Goal: Task Accomplishment & Management: Use online tool/utility

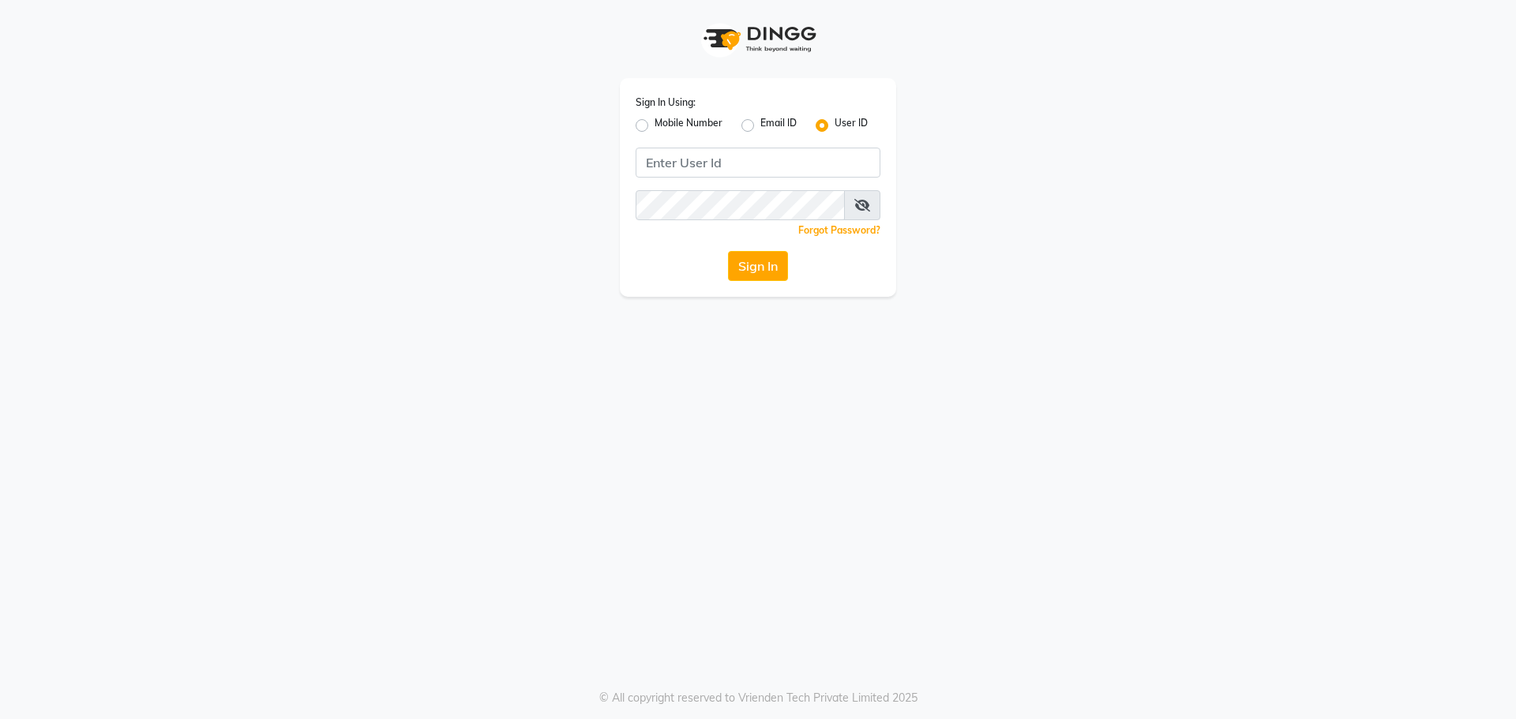
click at [655, 128] on label "Mobile Number" at bounding box center [689, 125] width 68 height 19
click at [655, 126] on input "Mobile Number" at bounding box center [660, 121] width 10 height 10
radio input "true"
radio input "false"
click at [719, 163] on input "Username" at bounding box center [785, 163] width 192 height 30
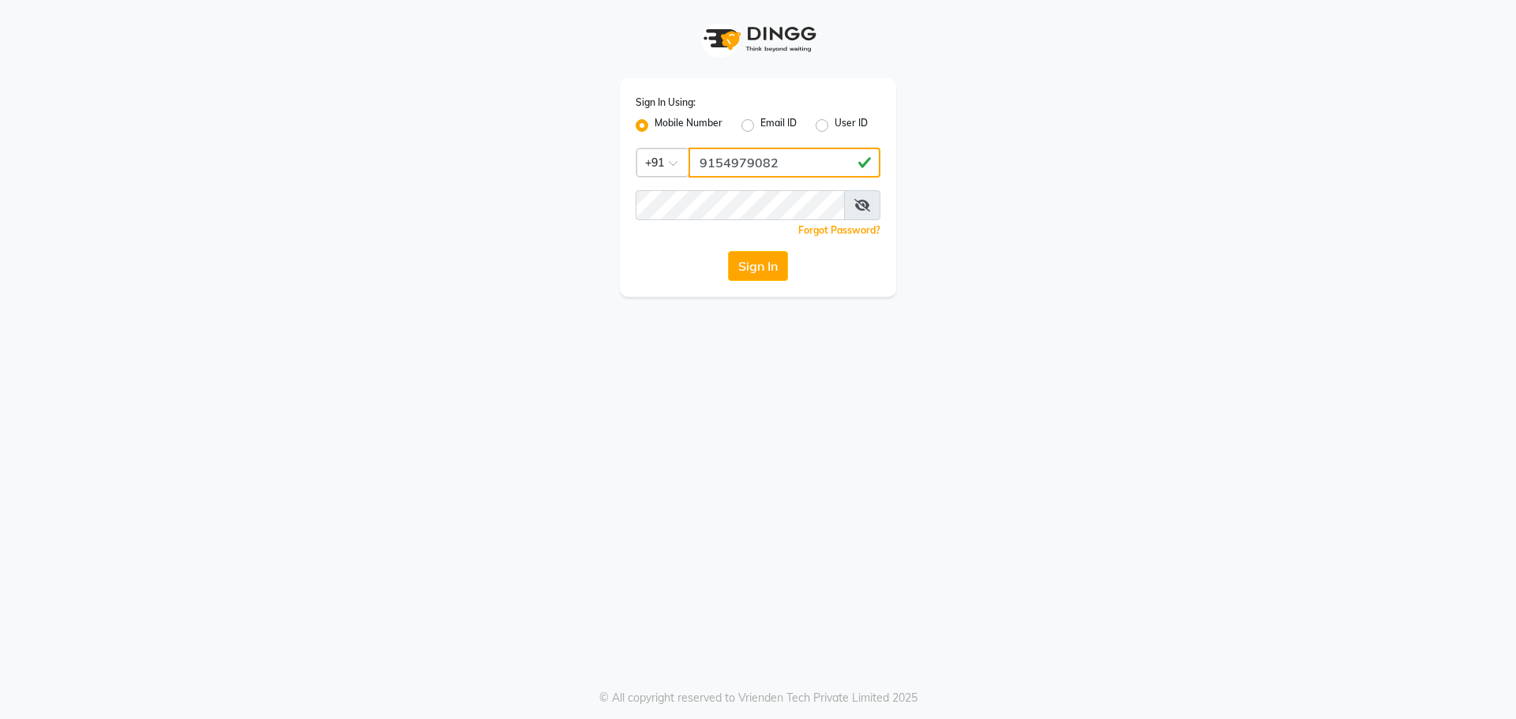
type input "9154979082"
click at [728, 251] on button "Sign In" at bounding box center [758, 266] width 60 height 30
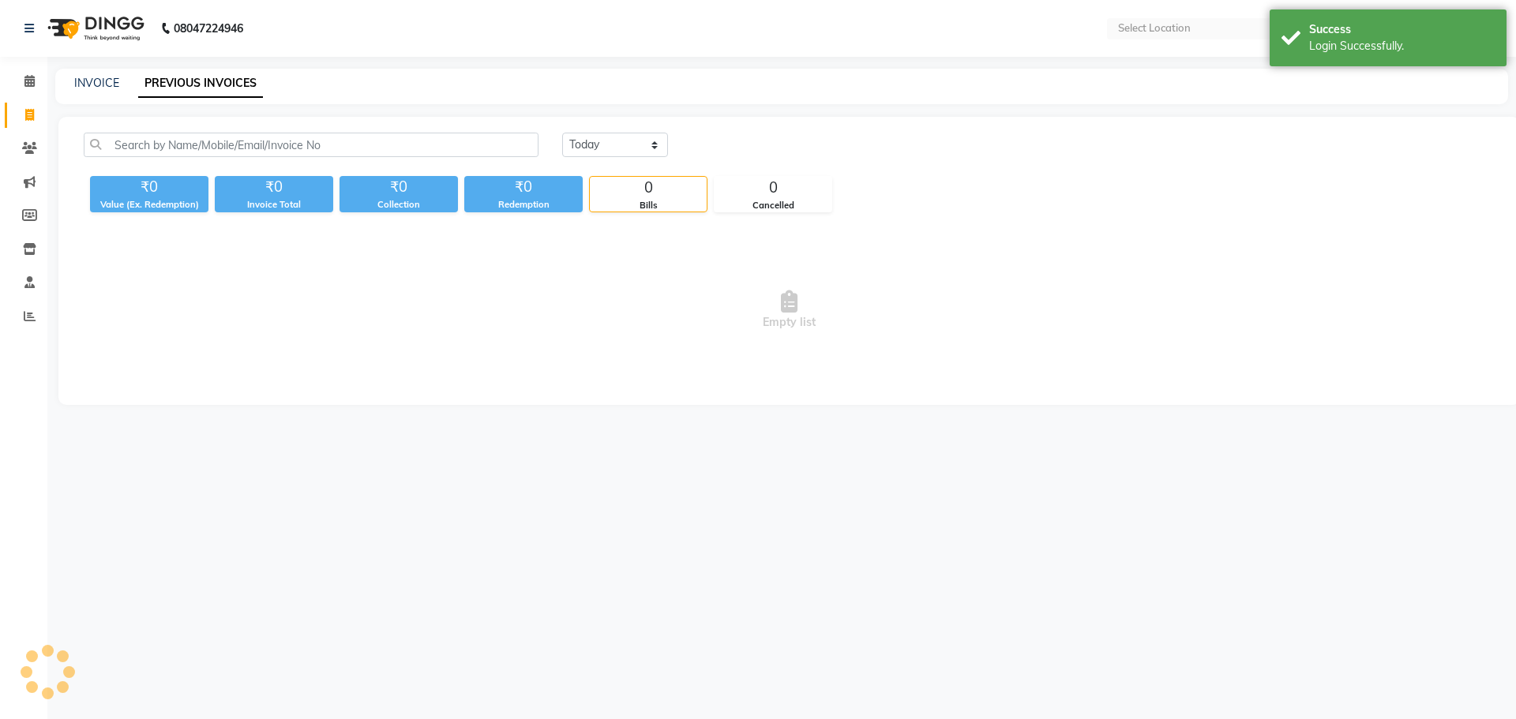
select select "en"
click at [96, 81] on link "INVOICE" at bounding box center [96, 83] width 45 height 14
select select "5818"
select select "service"
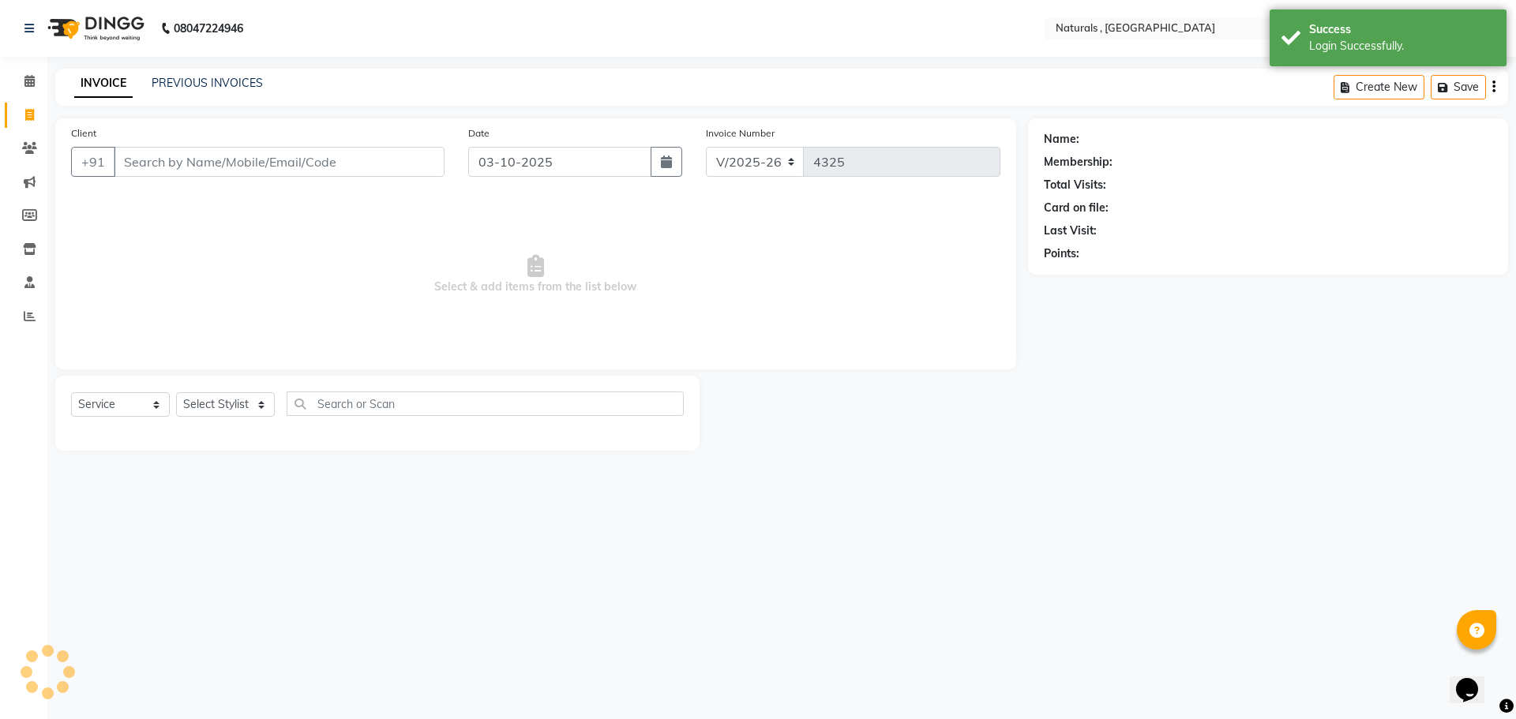
click at [168, 159] on input "Client" at bounding box center [279, 162] width 331 height 30
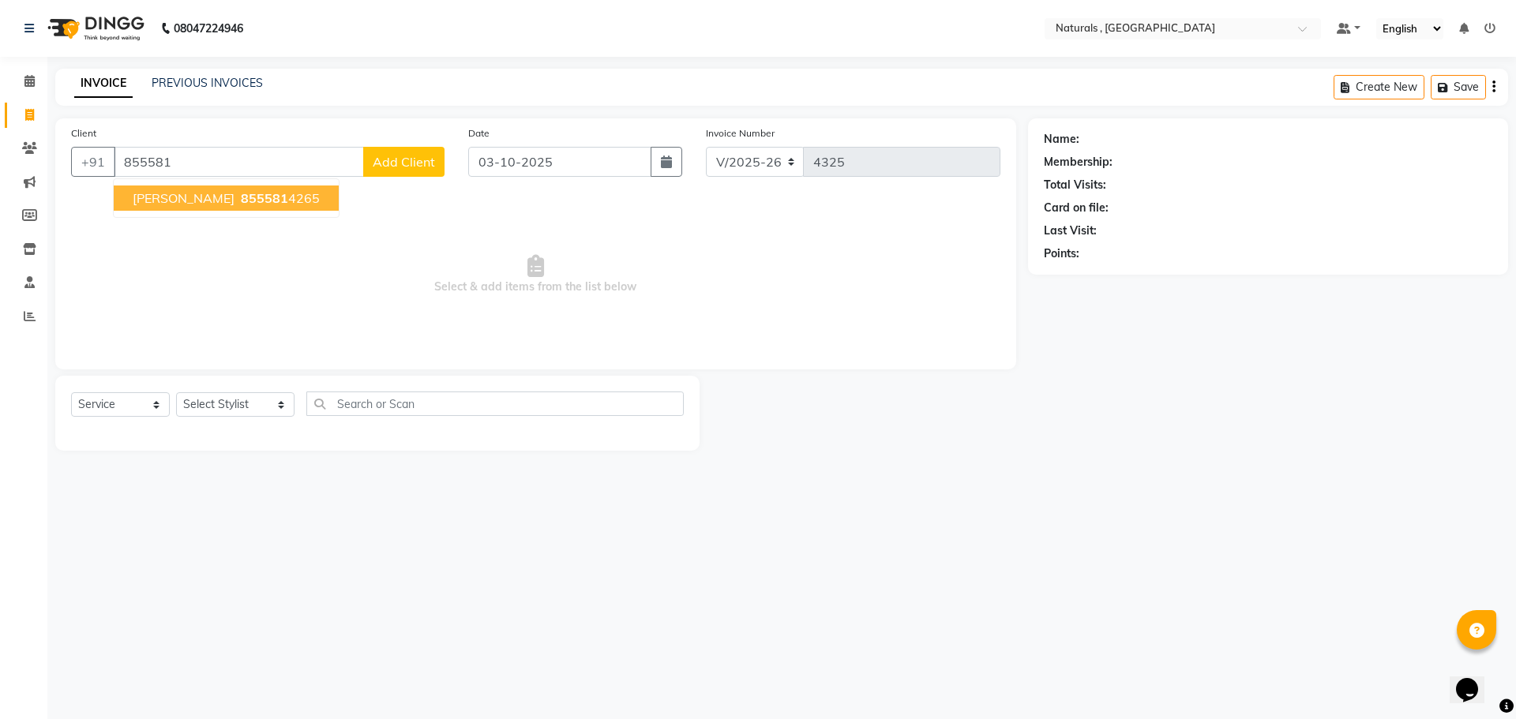
click at [196, 157] on input "855581" at bounding box center [239, 162] width 250 height 30
click at [241, 193] on span "95026566" at bounding box center [272, 198] width 63 height 16
type input "9502656678"
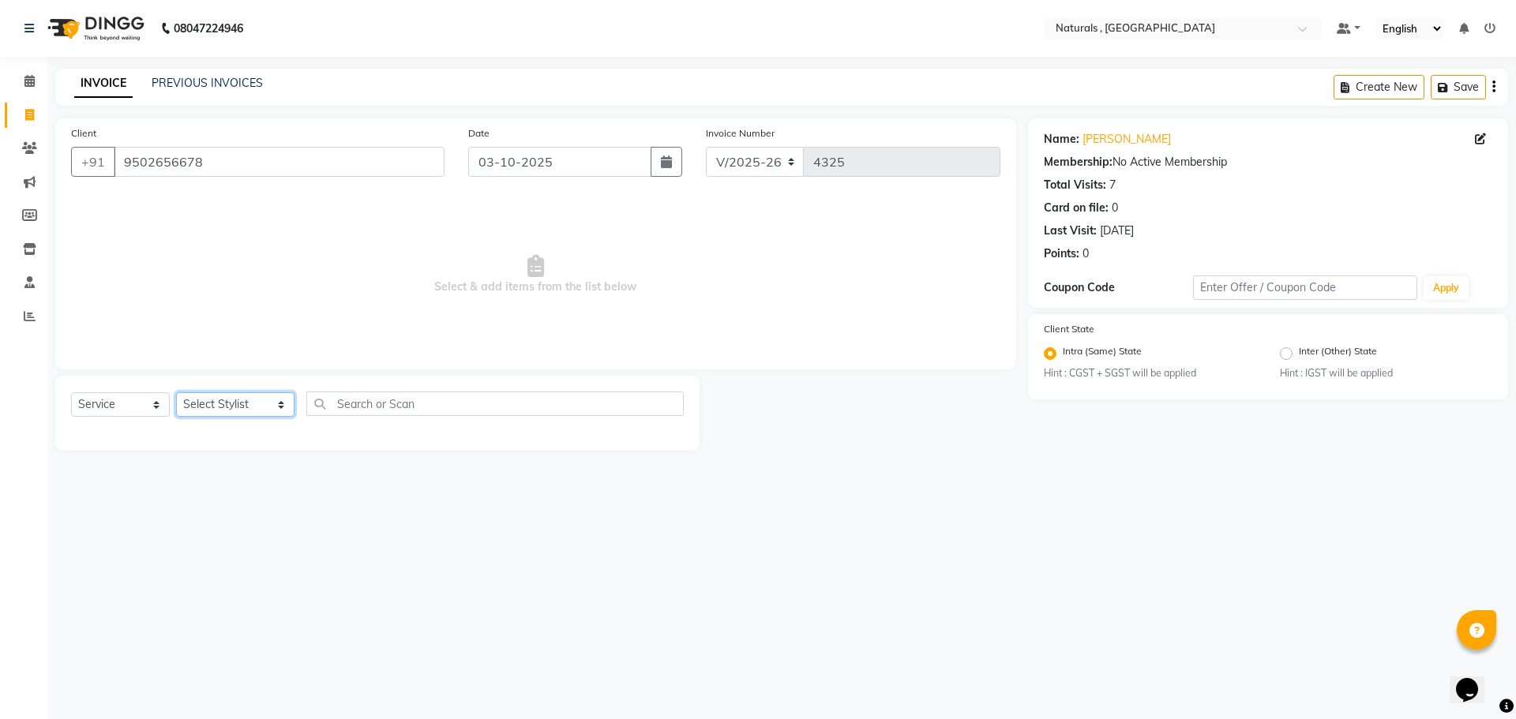
click at [258, 403] on select "Select Stylist ASFIYA (L-3) BHAGYA SHREE GM [PERSON_NAME] (L-2) [PERSON_NAME] (…" at bounding box center [235, 404] width 118 height 24
select select "45000"
click at [176, 392] on select "Select Stylist ASFIYA (L-3) BHAGYA SHREE GM [PERSON_NAME] (L-2) [PERSON_NAME] (…" at bounding box center [235, 404] width 118 height 24
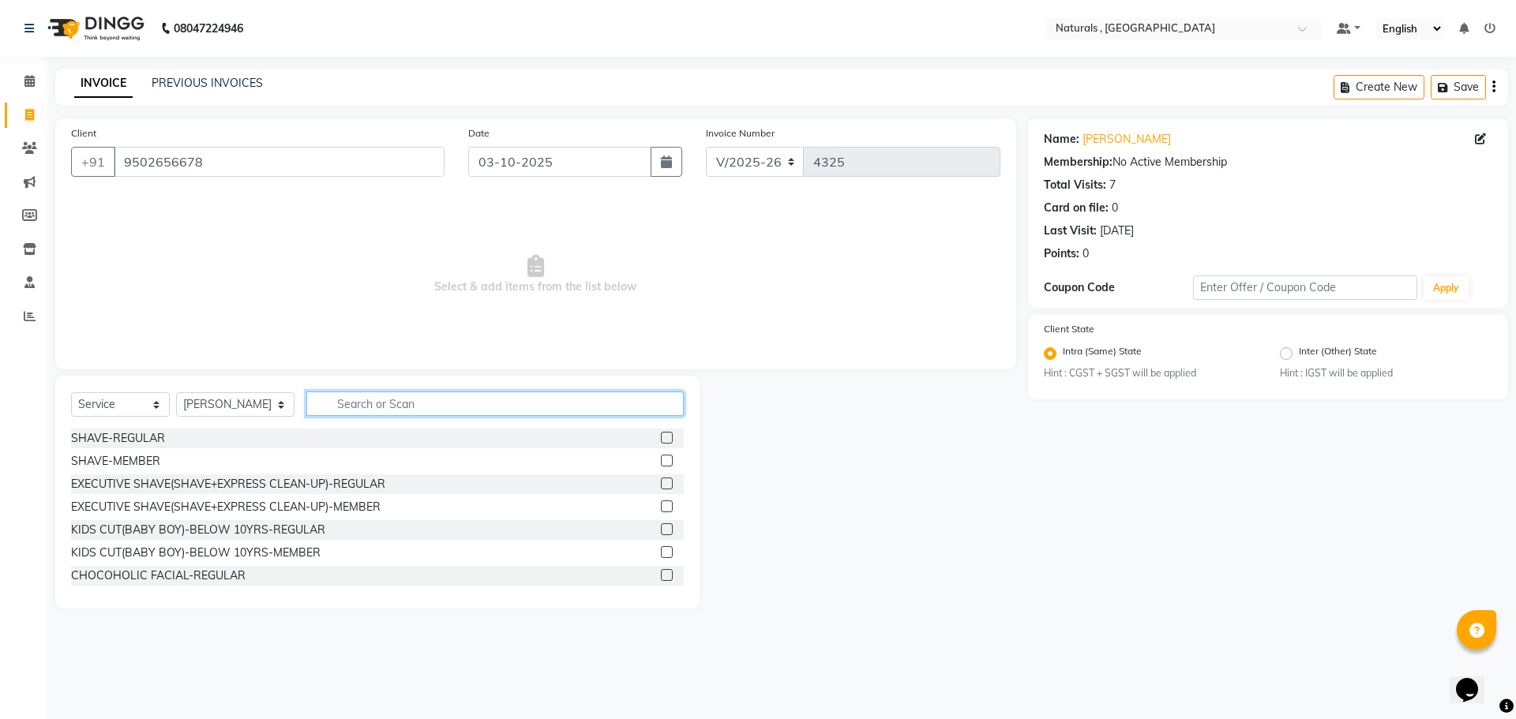
click at [411, 400] on input "text" at bounding box center [495, 404] width 378 height 24
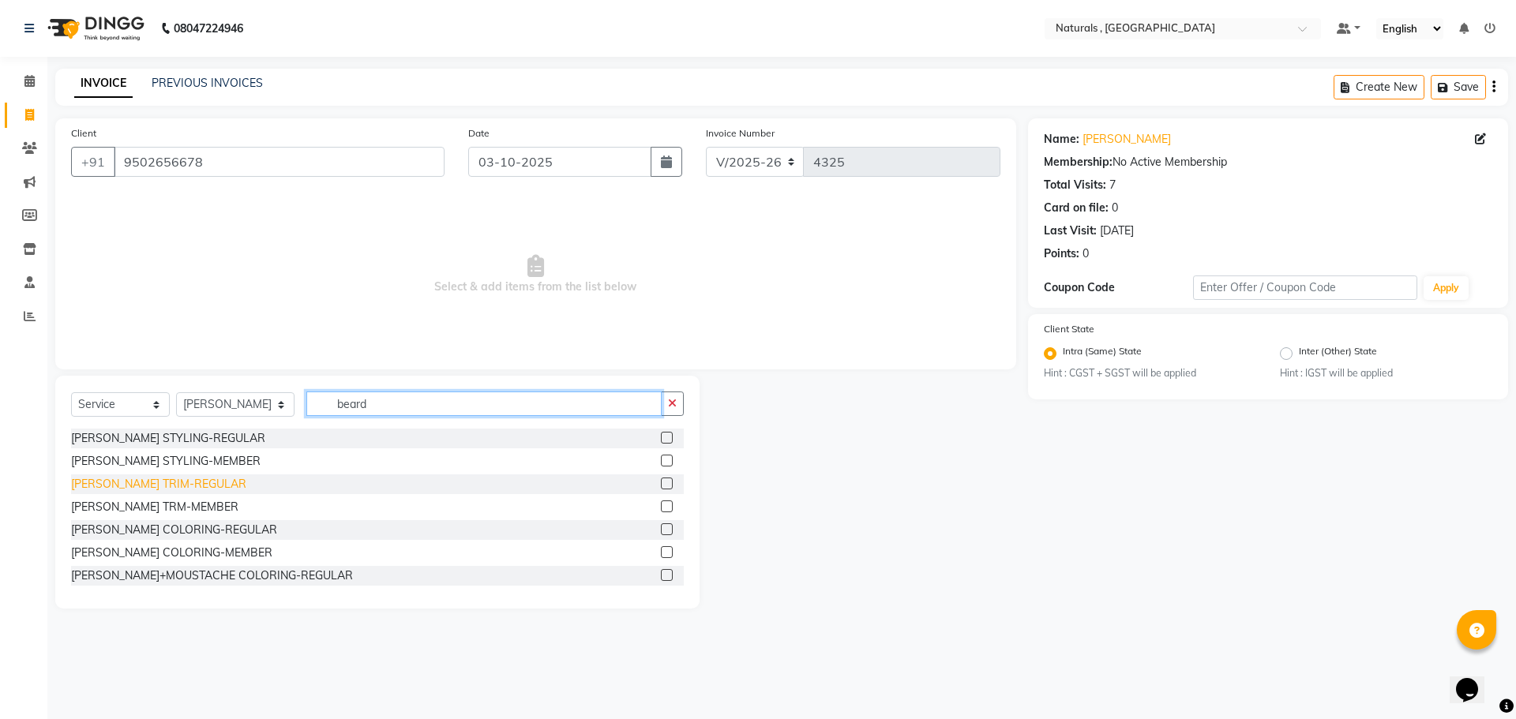
type input "beard"
click at [168, 482] on div "[PERSON_NAME] TRIM-REGULAR" at bounding box center [158, 484] width 175 height 17
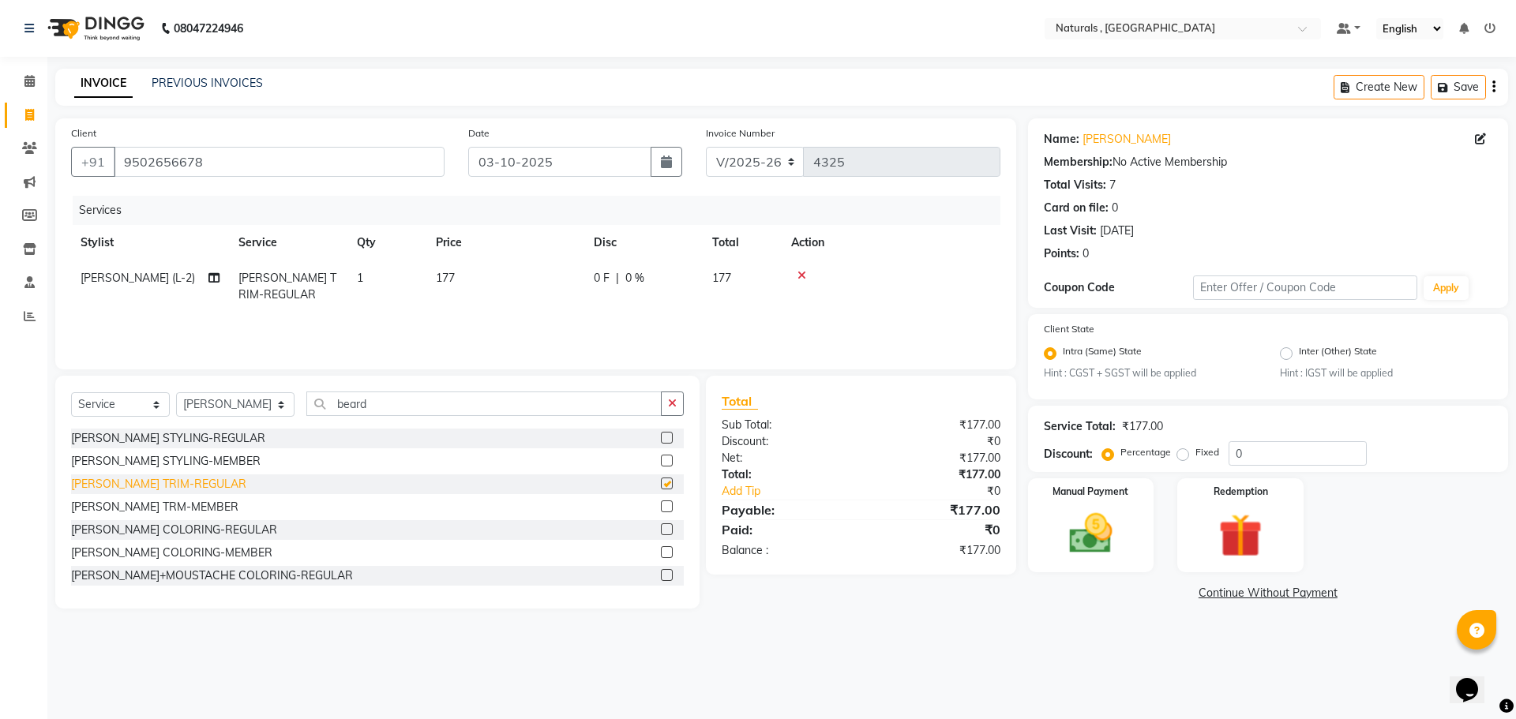
checkbox input "false"
click at [396, 407] on input "beard" at bounding box center [484, 404] width 356 height 24
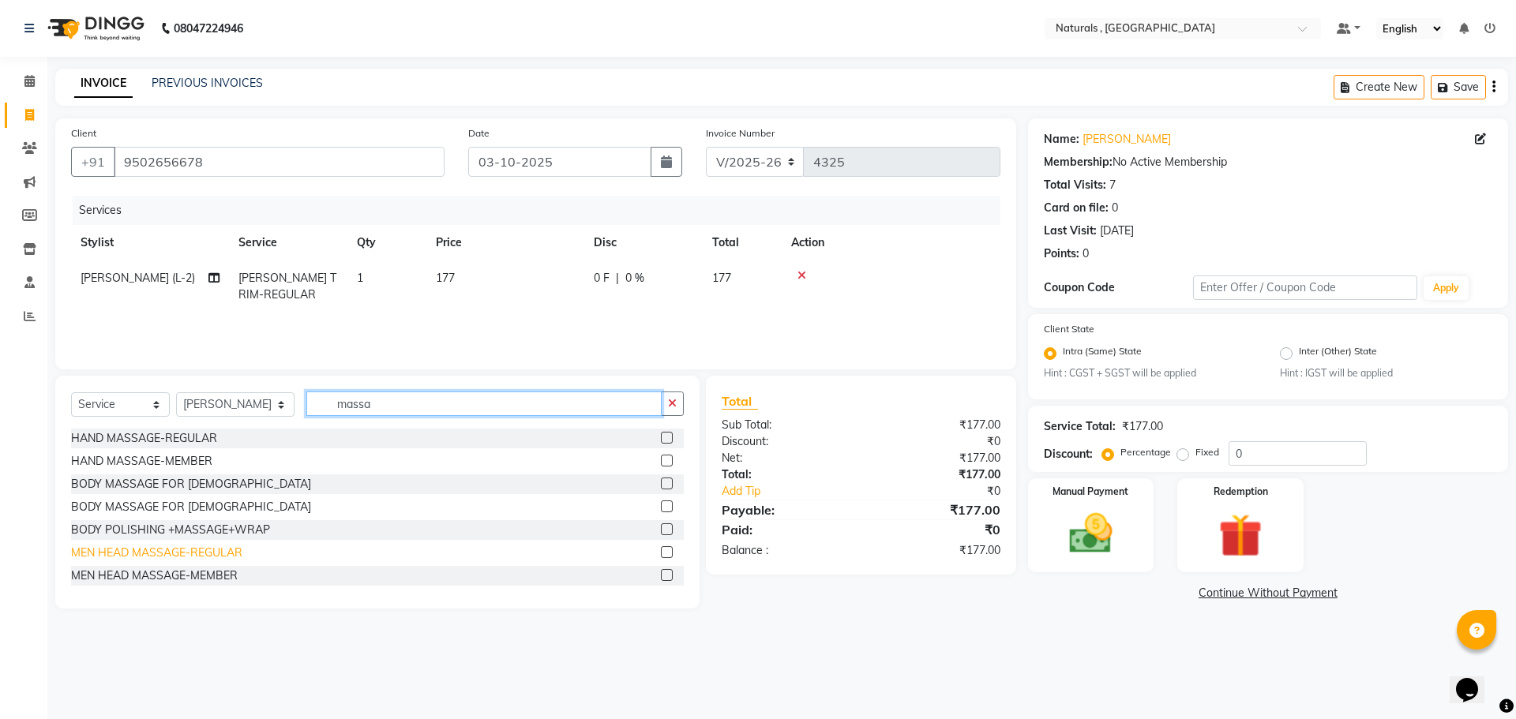
type input "massa"
click at [128, 555] on div "MEN HEAD MASSAGE-REGULAR" at bounding box center [156, 553] width 171 height 17
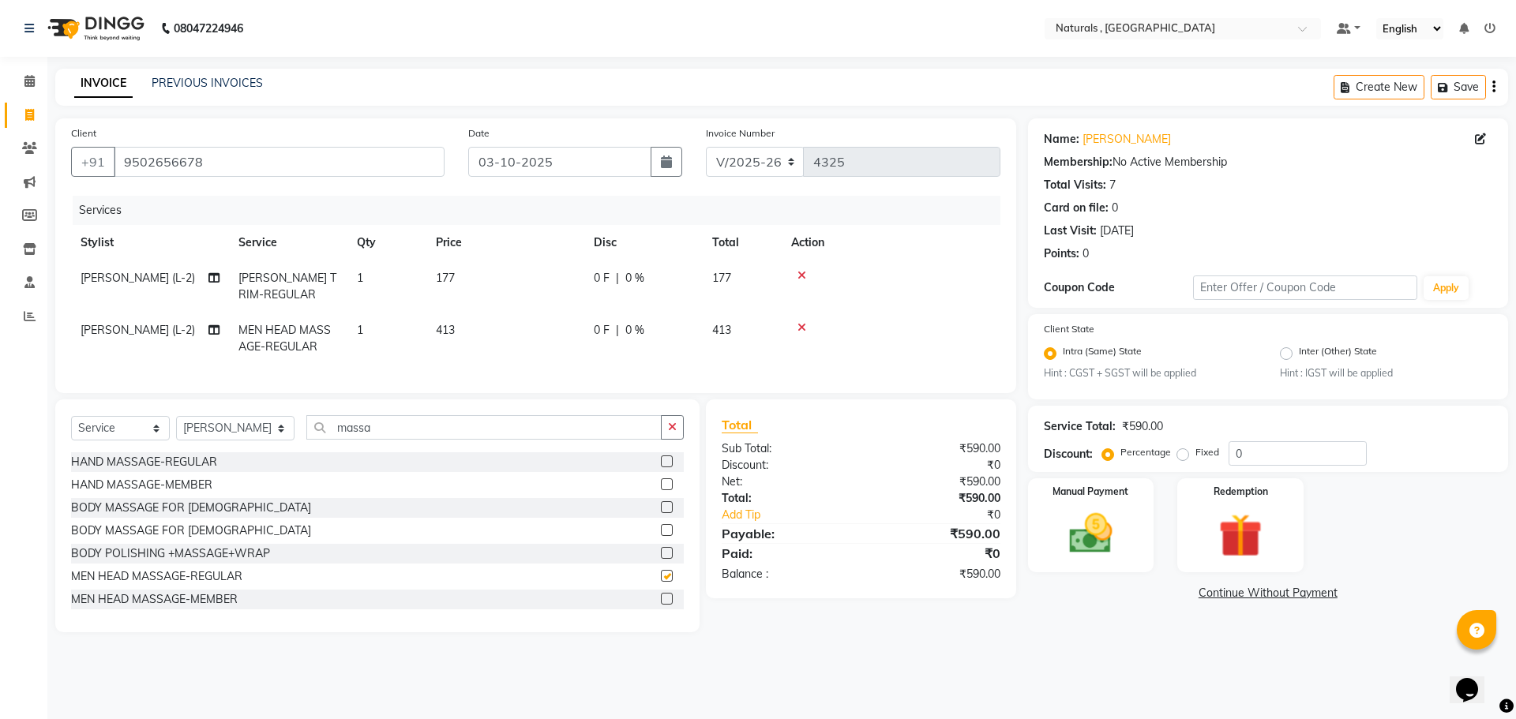
checkbox input "false"
click at [482, 336] on td "413" at bounding box center [505, 339] width 158 height 52
select select "45000"
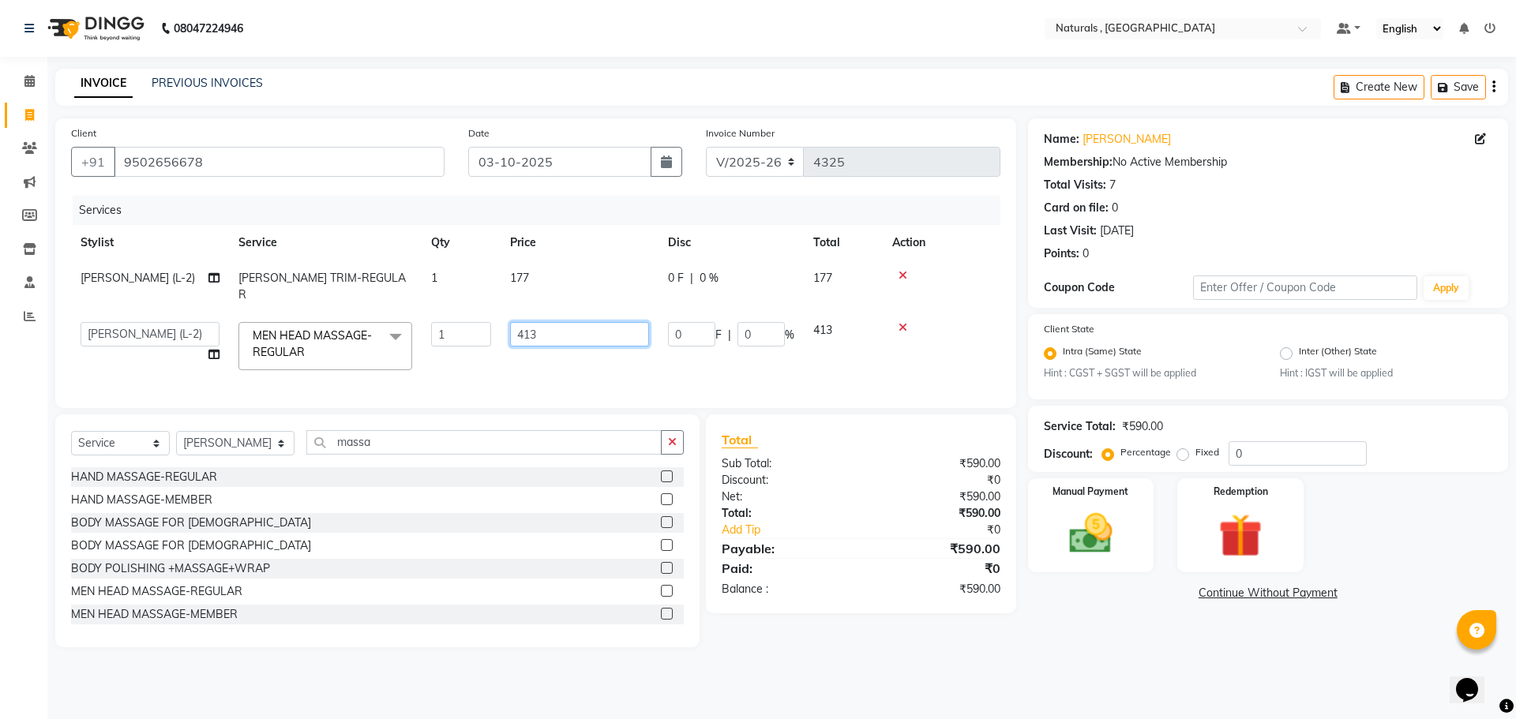
click at [569, 322] on input "413" at bounding box center [579, 334] width 139 height 24
type input "472"
click at [631, 651] on main "INVOICE PREVIOUS INVOICES Create New Save Client [PHONE_NUMBER] Date [DATE] Inv…" at bounding box center [781, 370] width 1469 height 602
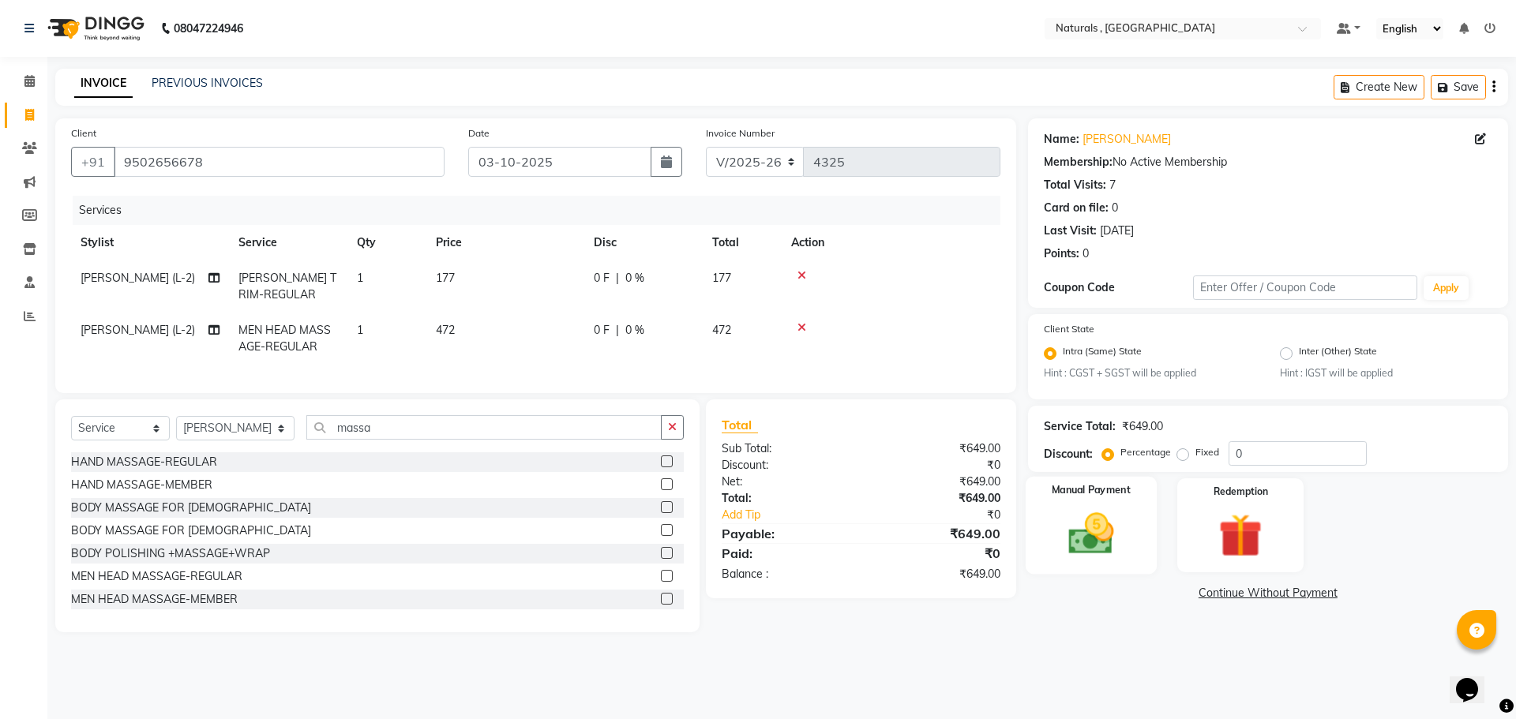
click at [1094, 535] on img at bounding box center [1090, 534] width 73 height 52
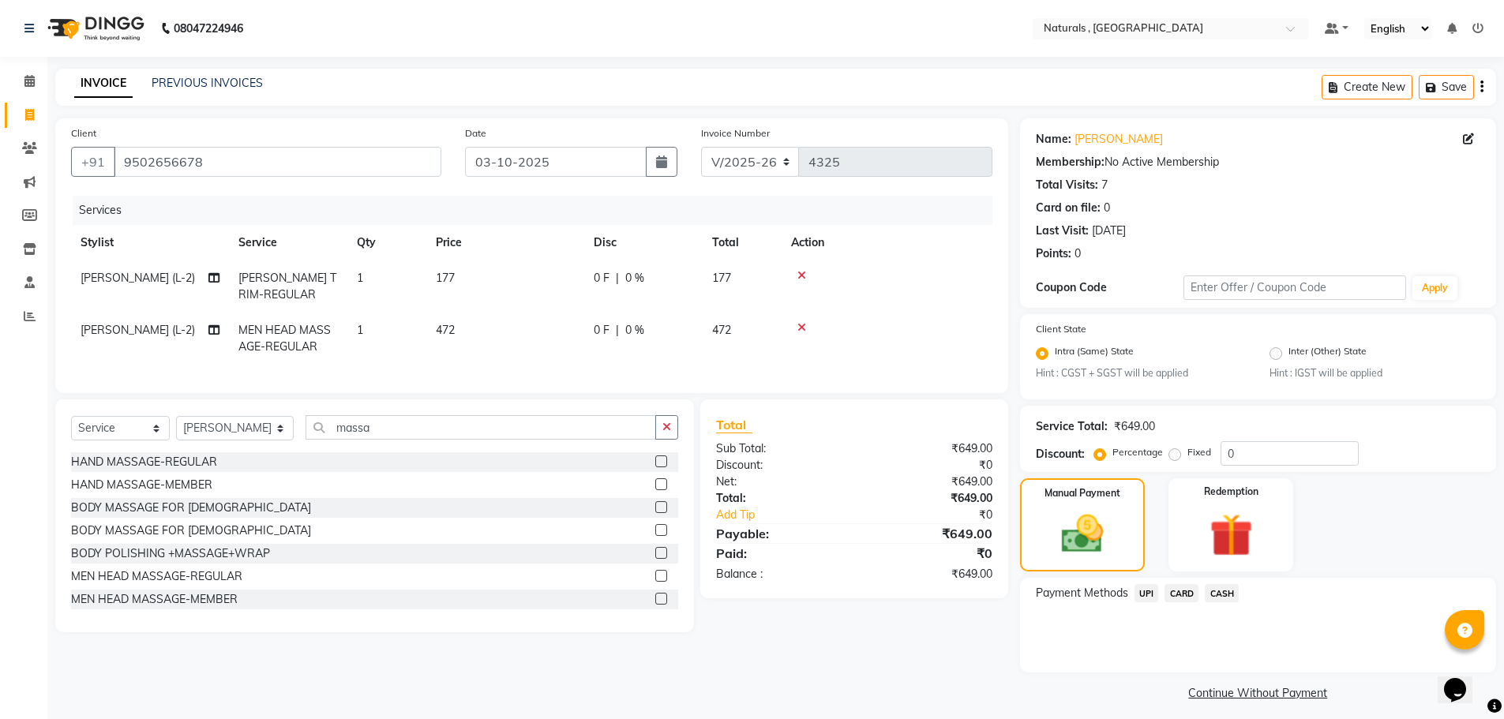
click at [1151, 593] on span "UPI" at bounding box center [1147, 593] width 24 height 18
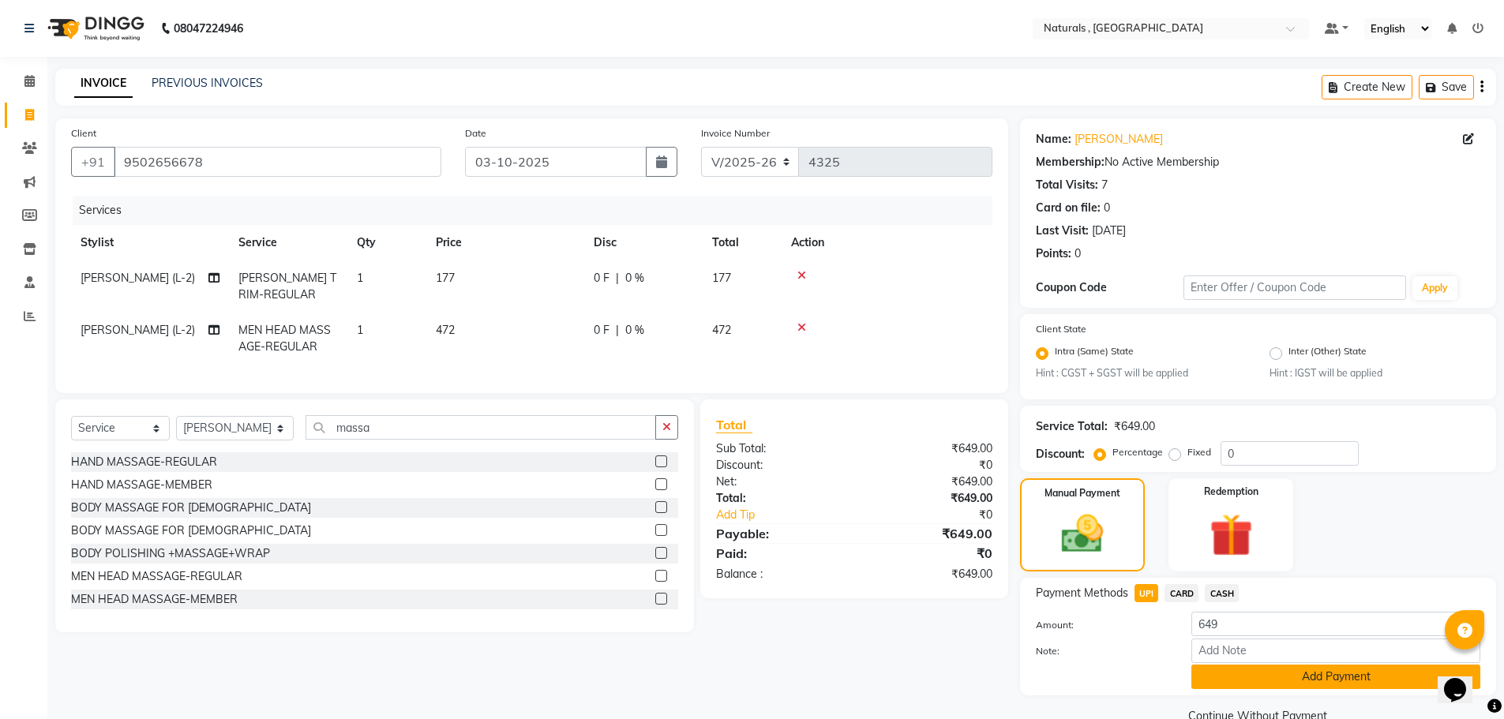
click at [1244, 677] on button "Add Payment" at bounding box center [1335, 677] width 289 height 24
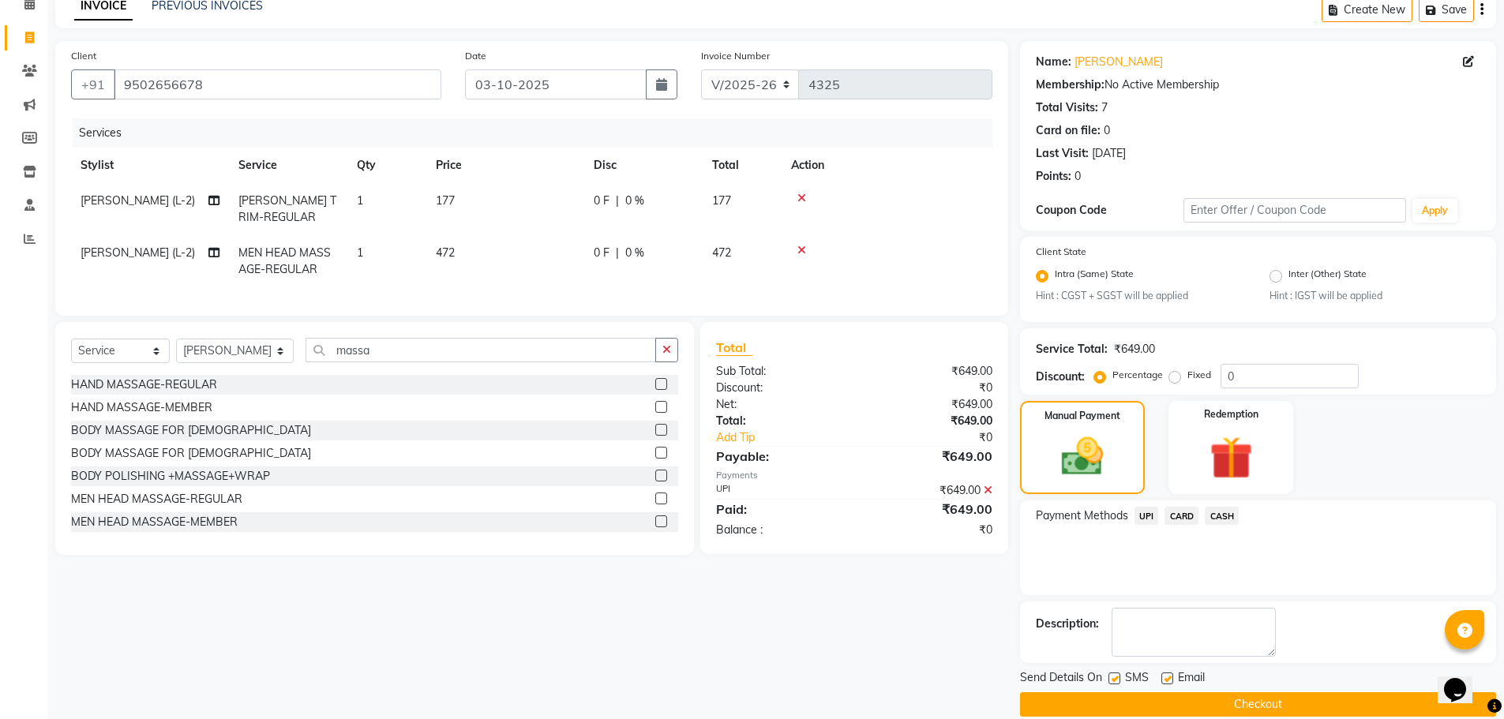
scroll to position [99, 0]
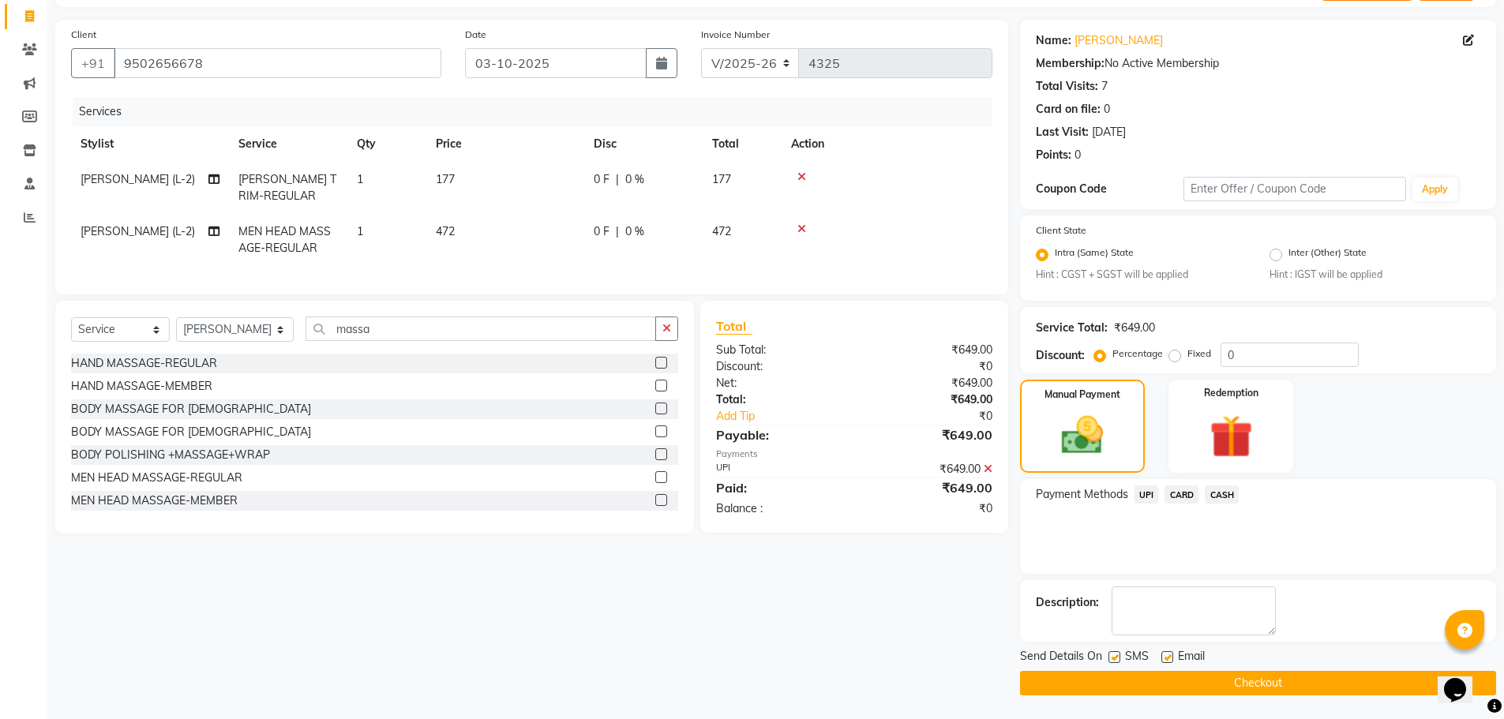
click at [1246, 680] on button "Checkout" at bounding box center [1258, 683] width 476 height 24
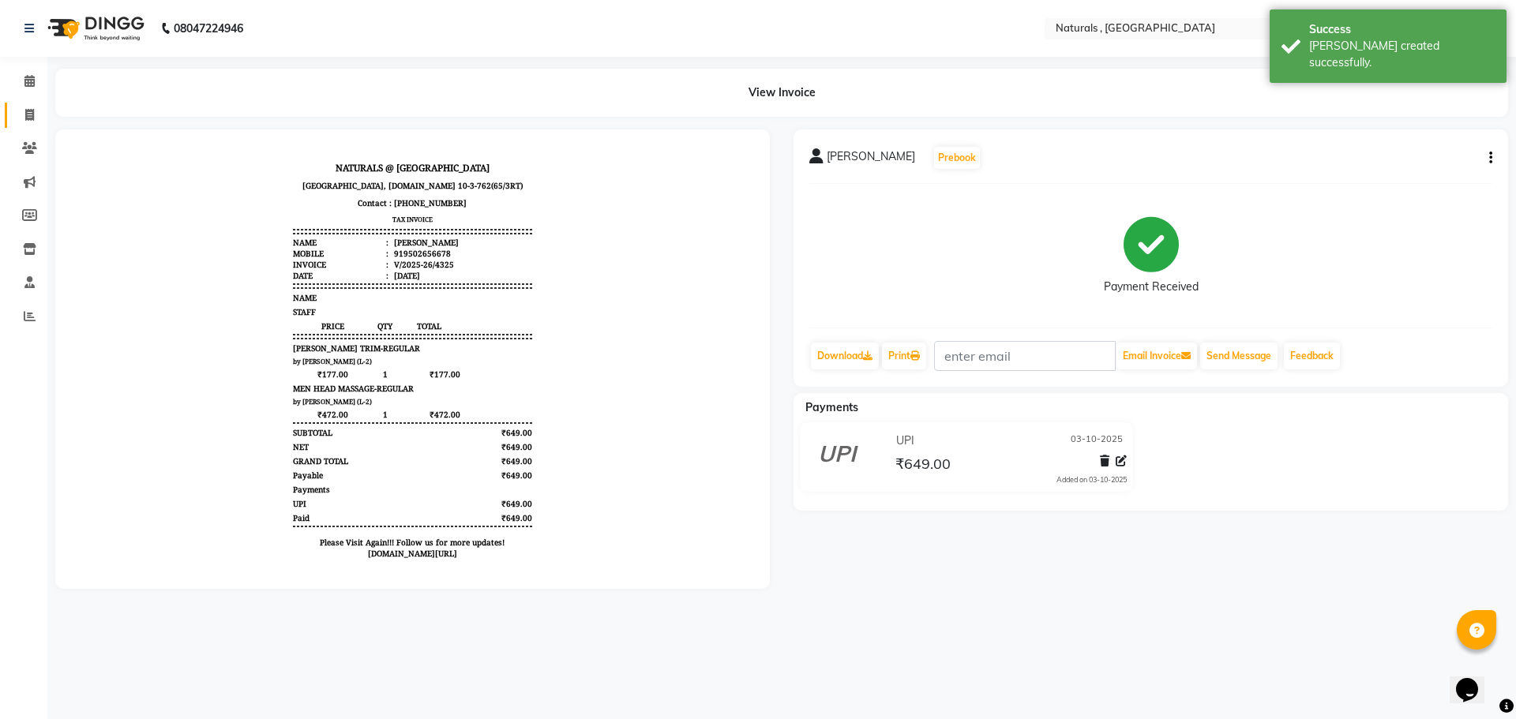
click at [15, 117] on link "Invoice" at bounding box center [24, 116] width 38 height 26
select select "5818"
select select "service"
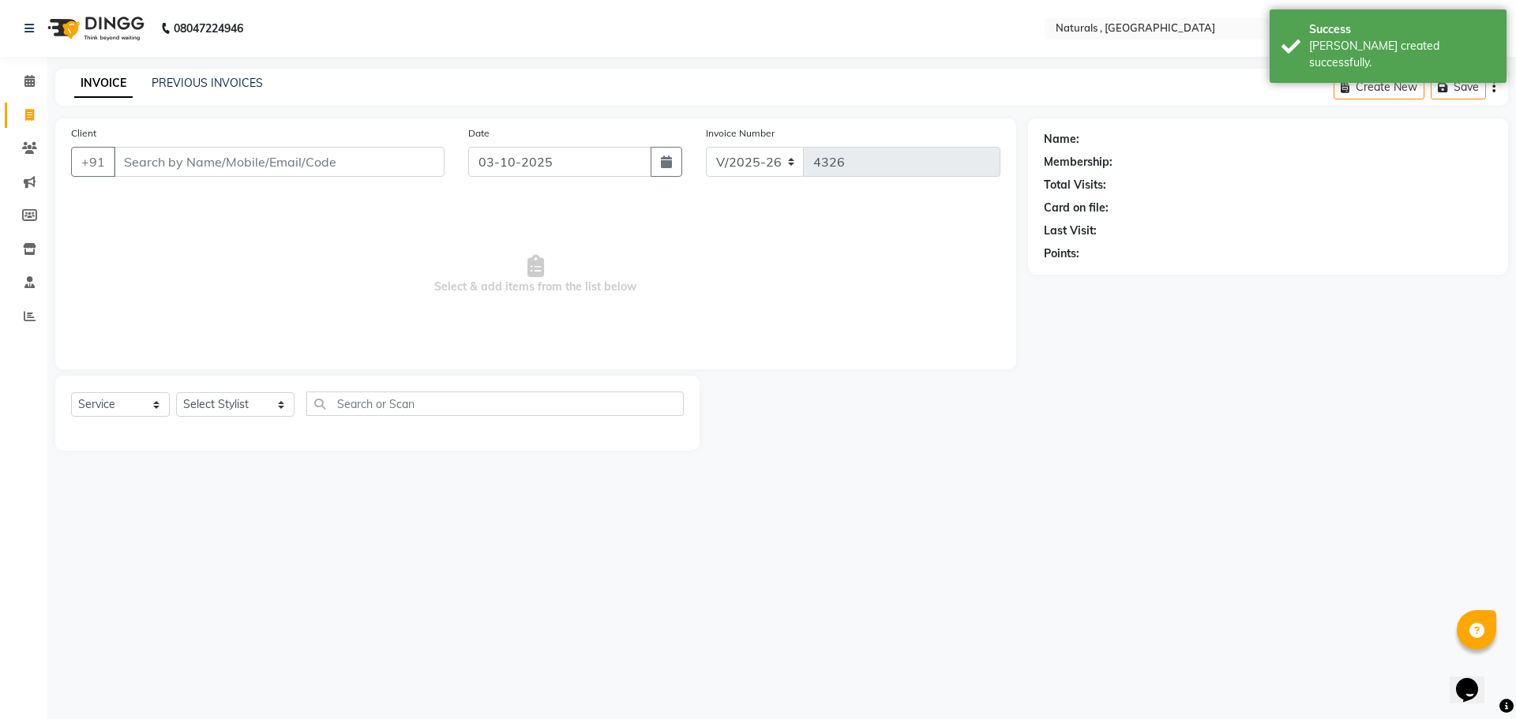
click at [153, 159] on input "Client" at bounding box center [279, 162] width 331 height 30
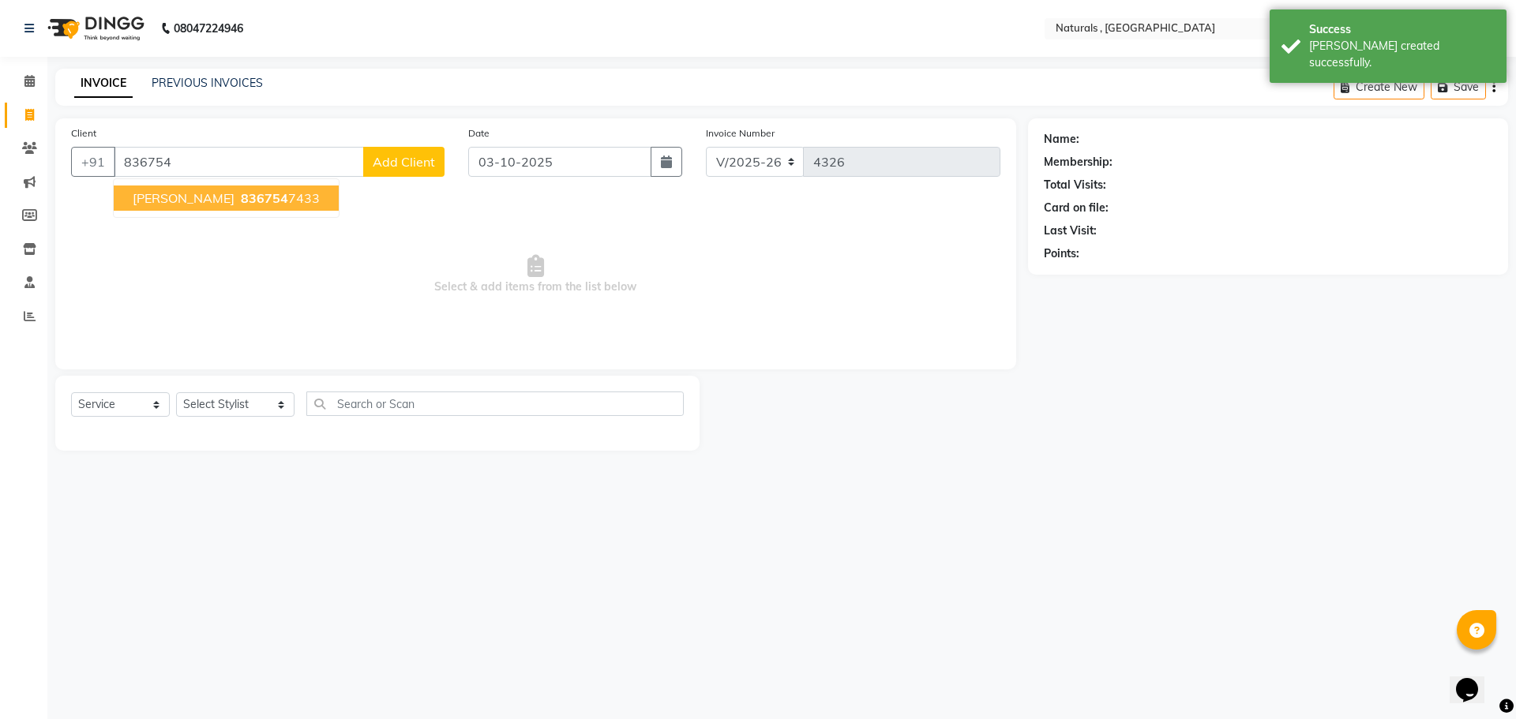
click at [208, 204] on span "[PERSON_NAME]" at bounding box center [184, 198] width 102 height 16
type input "8367547433"
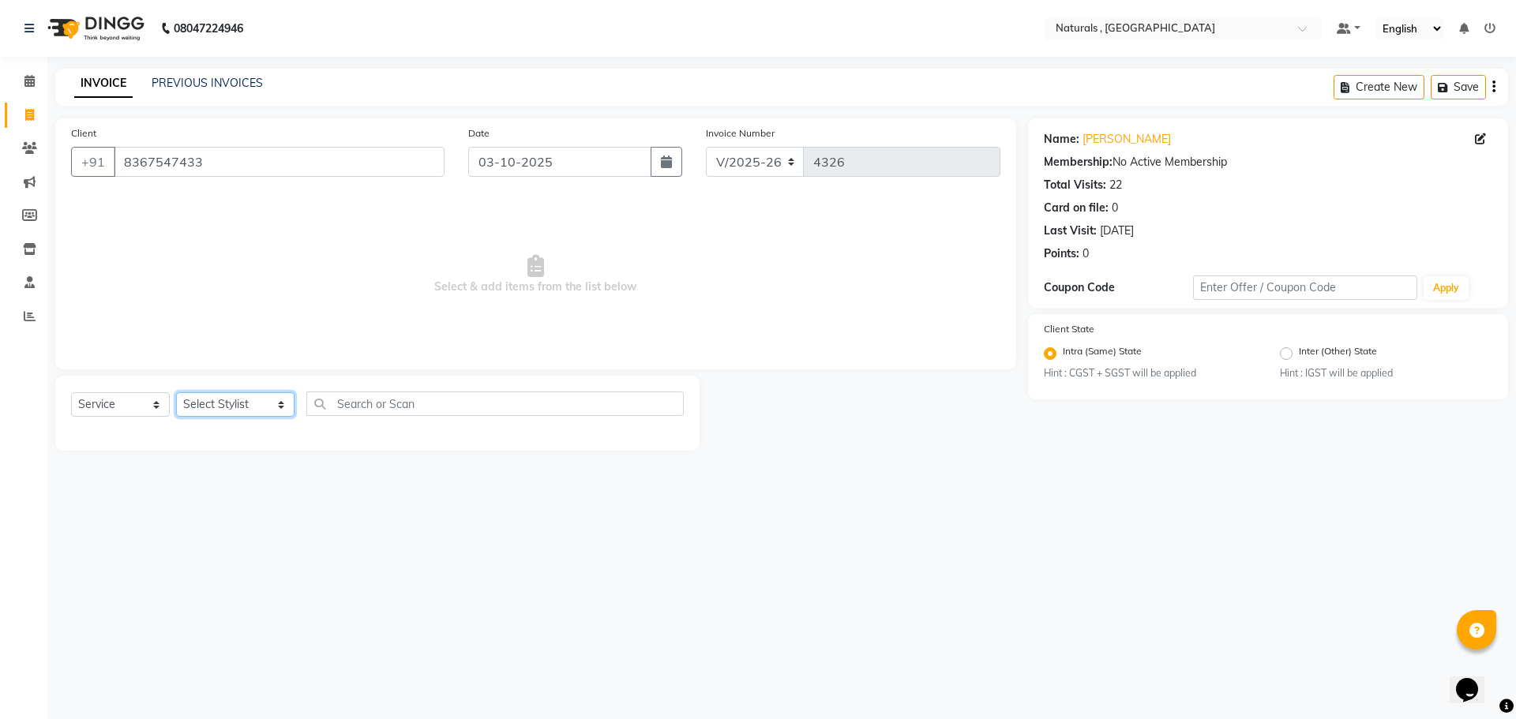
click at [244, 393] on select "Select Stylist ASFIYA (L-3) BHAGYA SHREE GM [PERSON_NAME] (L-2) [PERSON_NAME] (…" at bounding box center [235, 404] width 118 height 24
click at [665, 602] on div "08047224946 Select Location × Naturals , Vijay Nagar Colony Default Panel My Pa…" at bounding box center [758, 359] width 1516 height 719
click at [254, 396] on select "Select Stylist ASFIYA (L-3) BHAGYA SHREE GM [PERSON_NAME] (L-2) [PERSON_NAME] (…" at bounding box center [235, 404] width 118 height 24
select select "45000"
click at [176, 392] on select "Select Stylist ASFIYA (L-3) BHAGYA SHREE GM [PERSON_NAME] (L-2) [PERSON_NAME] (…" at bounding box center [235, 404] width 118 height 24
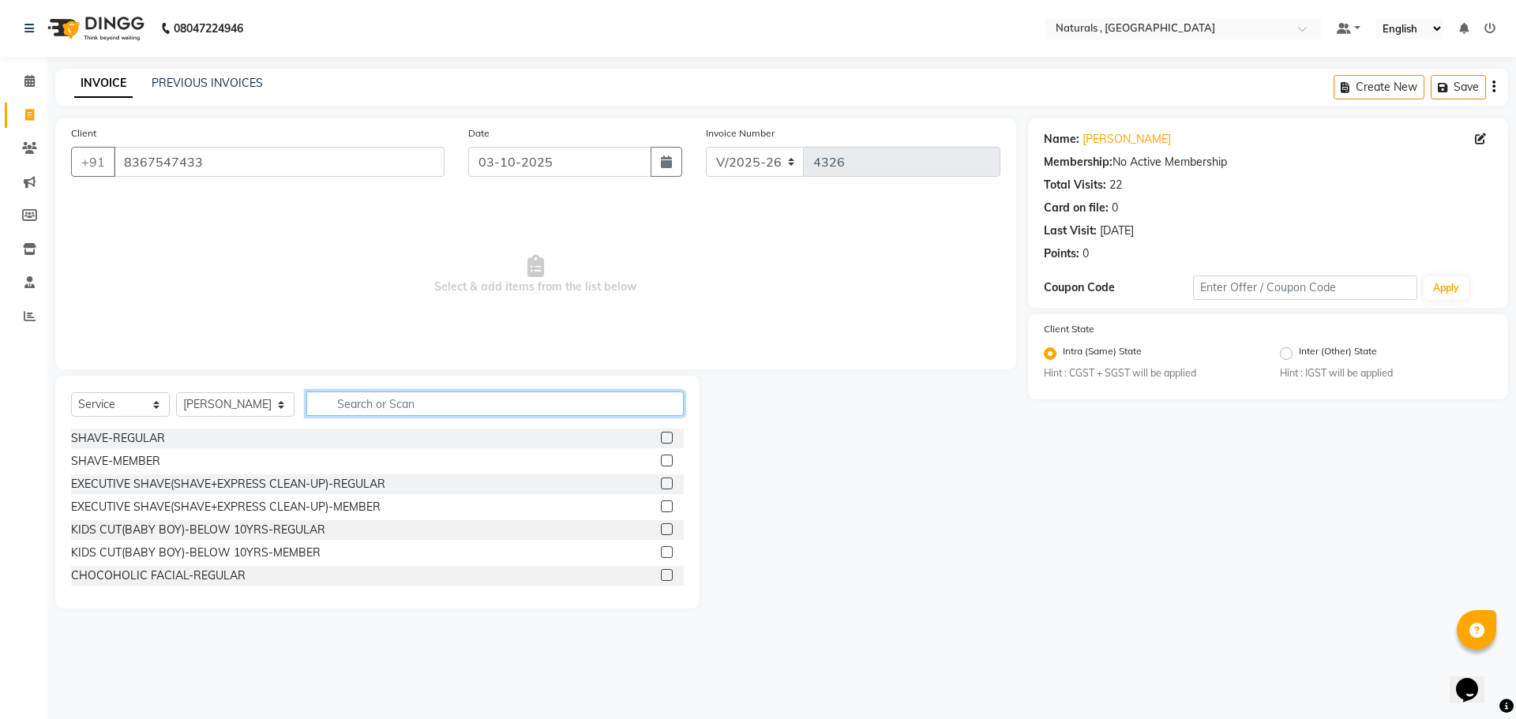
click at [416, 402] on input "text" at bounding box center [495, 404] width 378 height 24
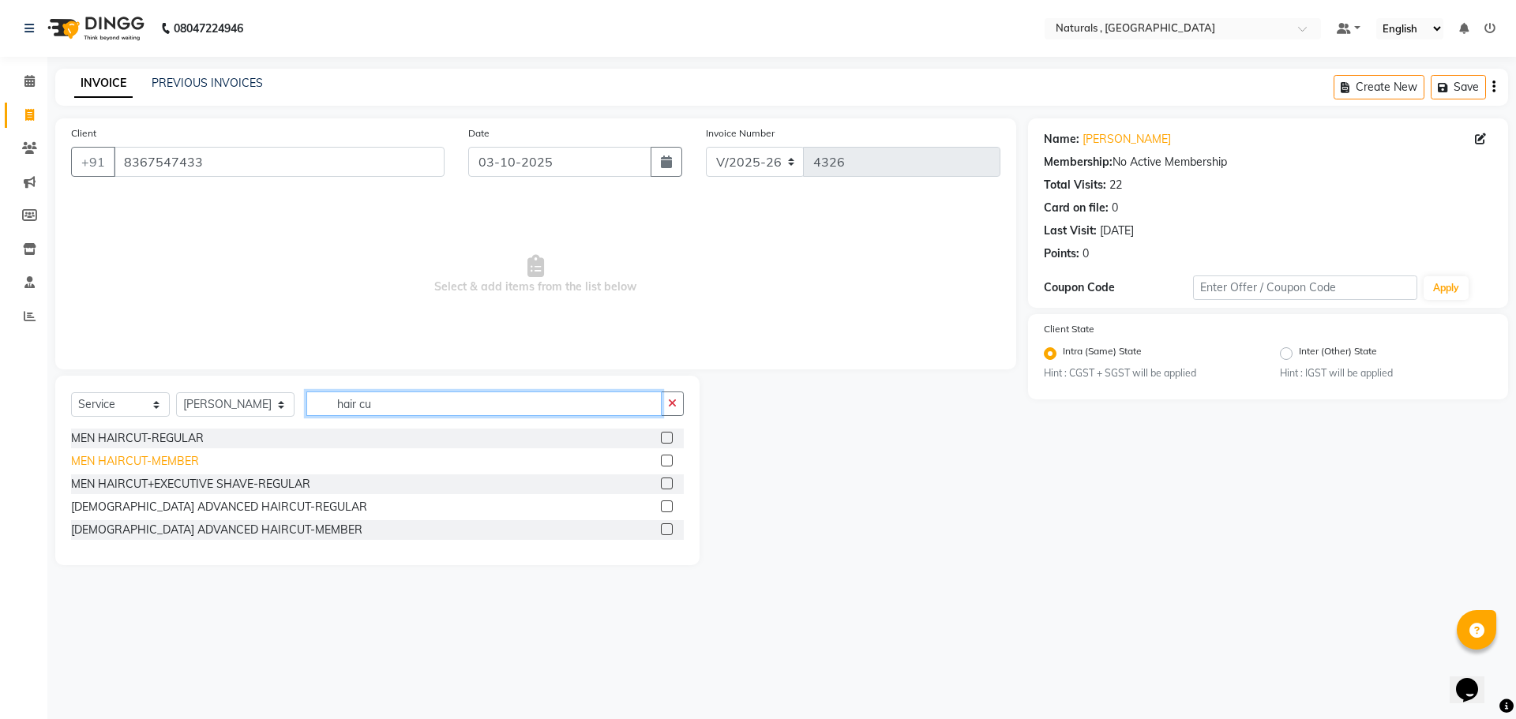
type input "hair cu"
click at [157, 457] on div "MEN HAIRCUT-MEMBER" at bounding box center [135, 461] width 128 height 17
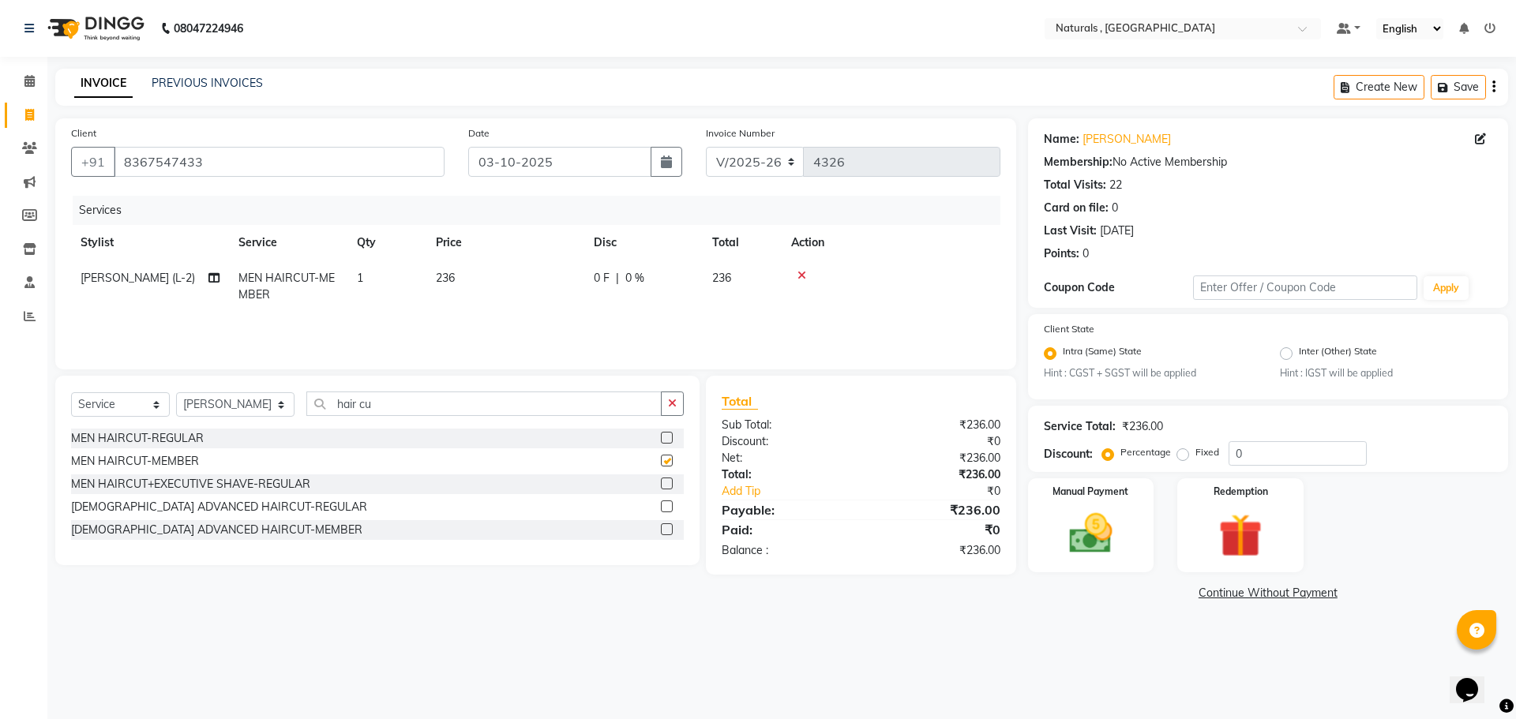
checkbox input "false"
click at [452, 280] on span "236" at bounding box center [445, 278] width 19 height 14
select select "45000"
click at [543, 280] on input "236" at bounding box center [579, 282] width 139 height 24
type input "201"
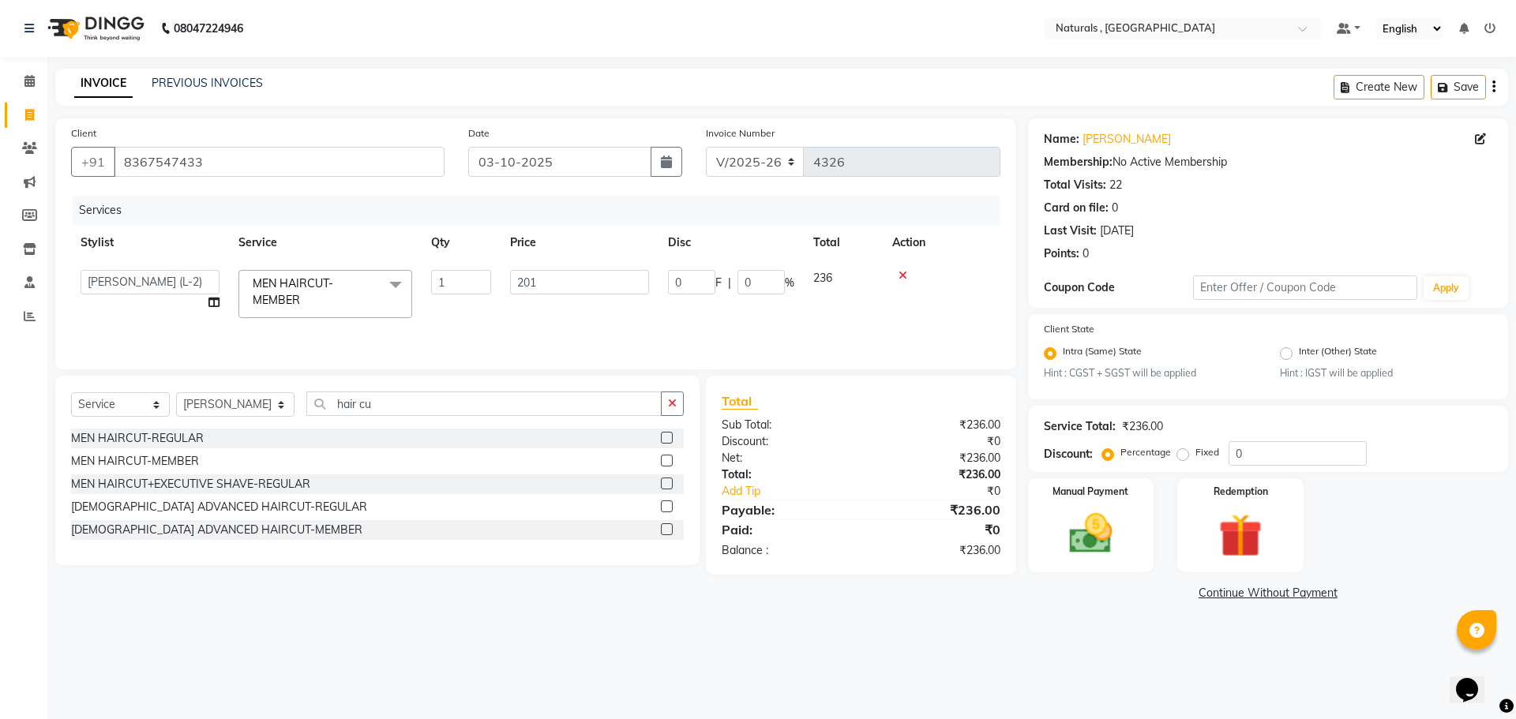
click at [1088, 642] on div "08047224946 Select Location × Naturals , Vijay Nagar Colony Default Panel My Pa…" at bounding box center [758, 359] width 1516 height 719
click at [1092, 565] on div "Manual Payment" at bounding box center [1090, 525] width 131 height 97
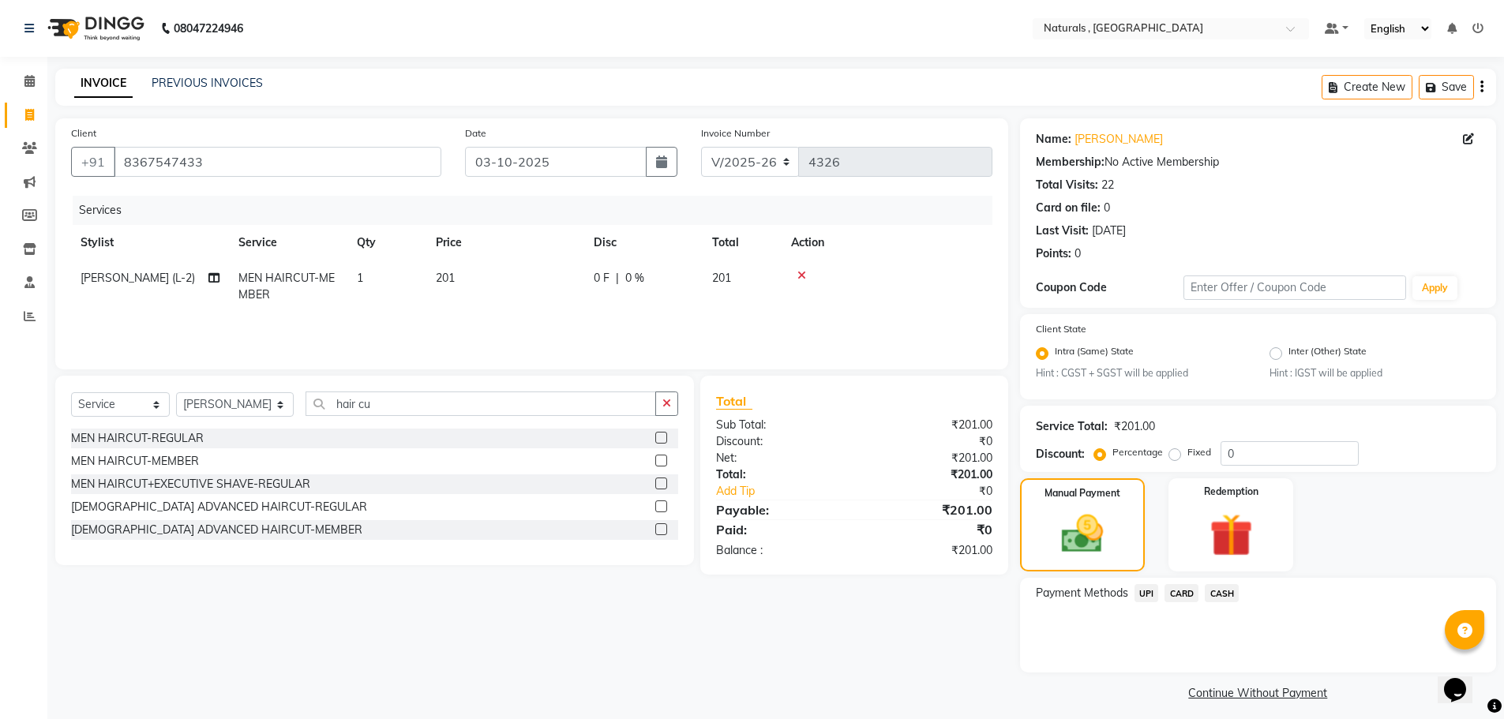
click at [1148, 587] on span "UPI" at bounding box center [1147, 593] width 24 height 18
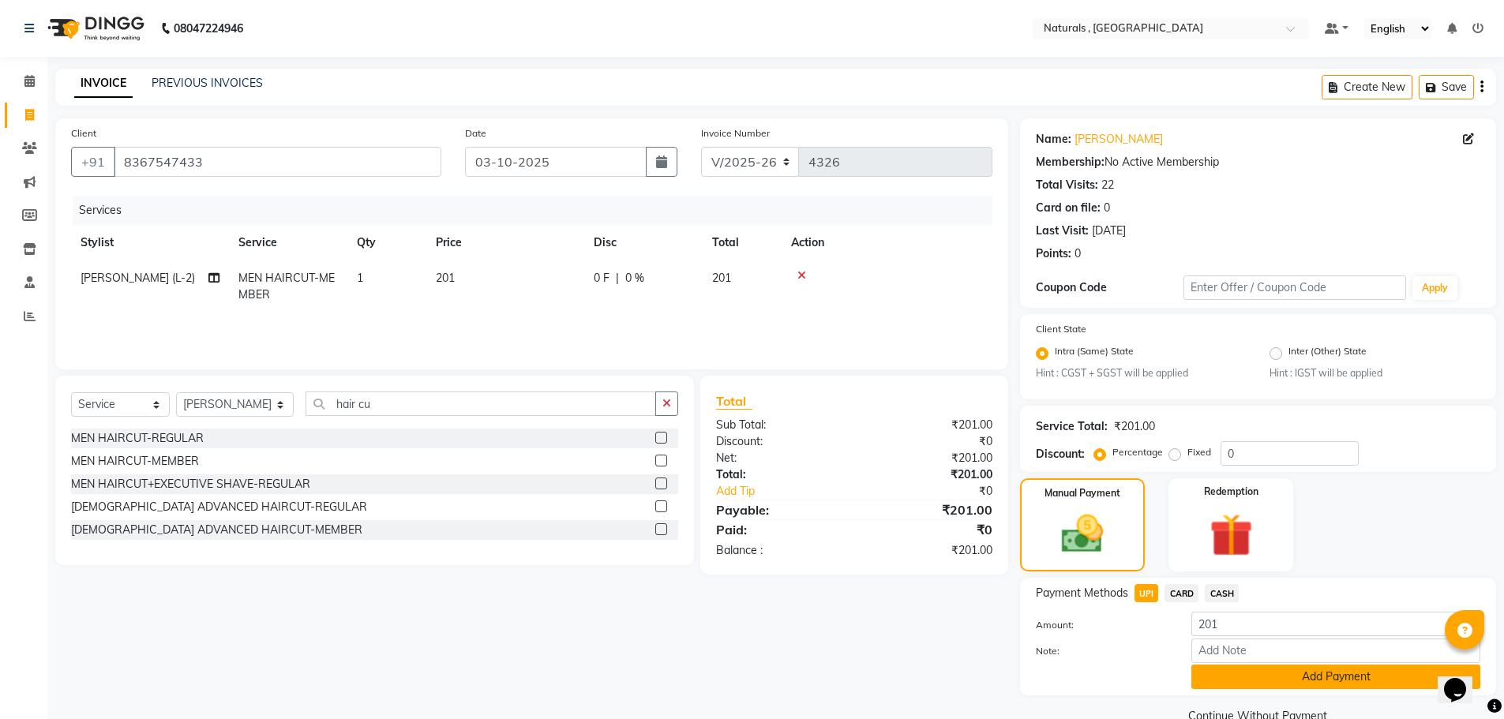
click at [1237, 676] on button "Add Payment" at bounding box center [1335, 677] width 289 height 24
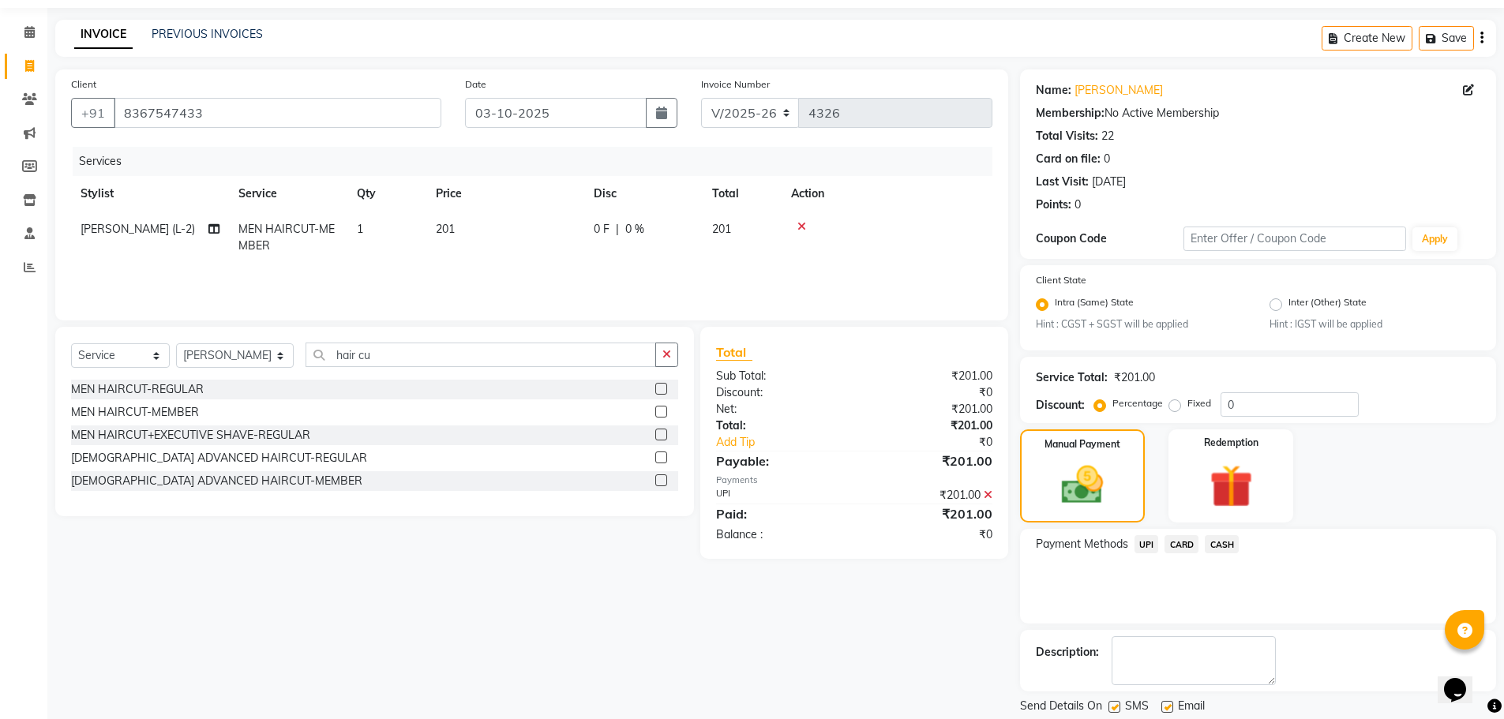
scroll to position [99, 0]
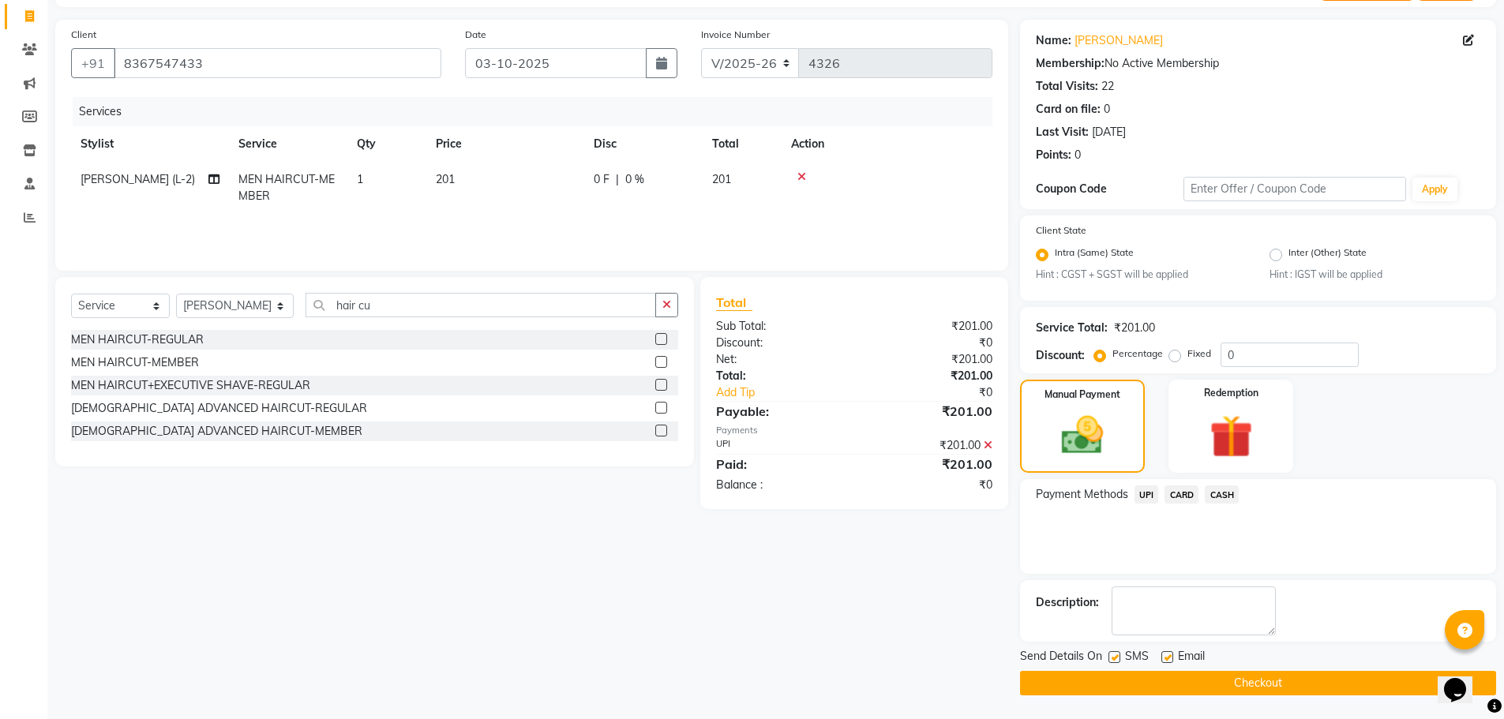
click at [1237, 676] on button "Checkout" at bounding box center [1258, 683] width 476 height 24
